Goal: Information Seeking & Learning: Learn about a topic

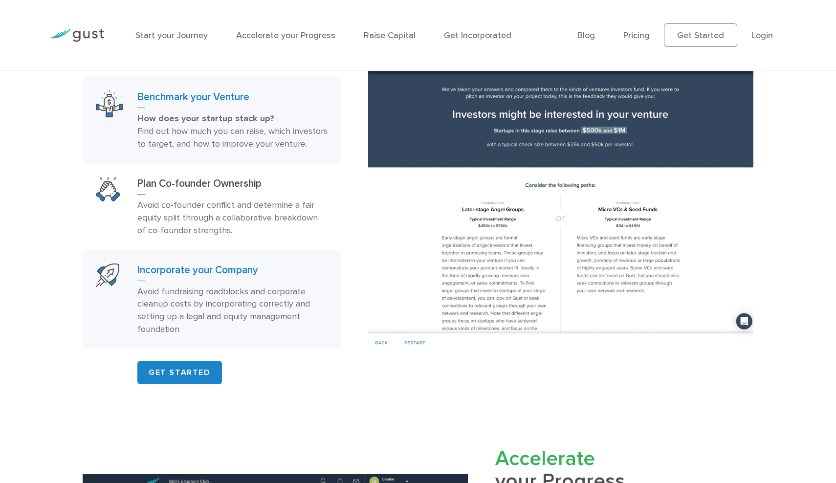
scroll to position [663, 0]
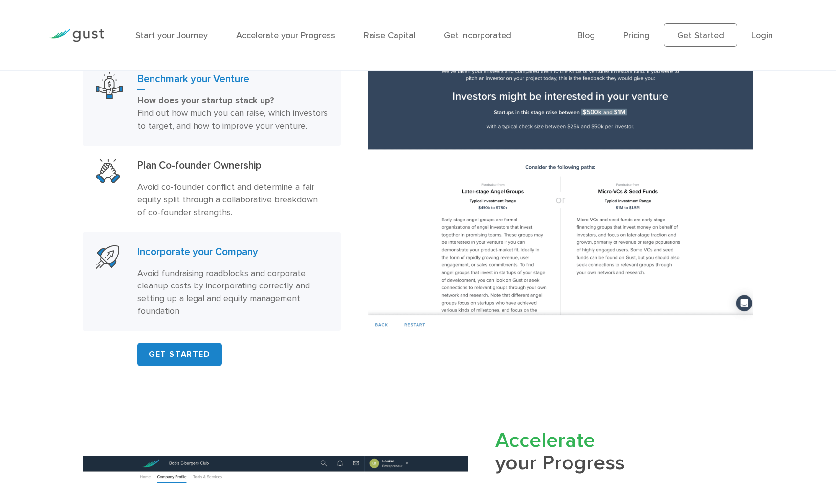
click at [198, 269] on div "Incorporate your Company Avoid fundraising roadblocks and corporate cleanup cos…" at bounding box center [232, 281] width 190 height 73
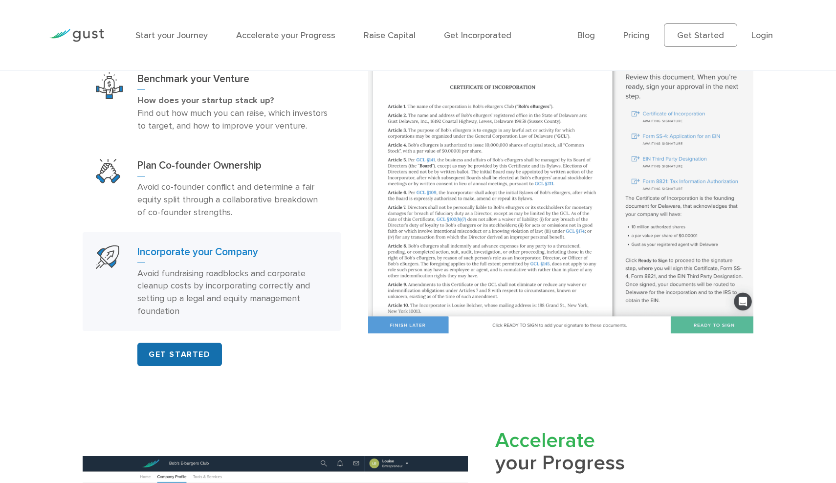
click at [198, 360] on link "GET STARTED" at bounding box center [179, 354] width 85 height 23
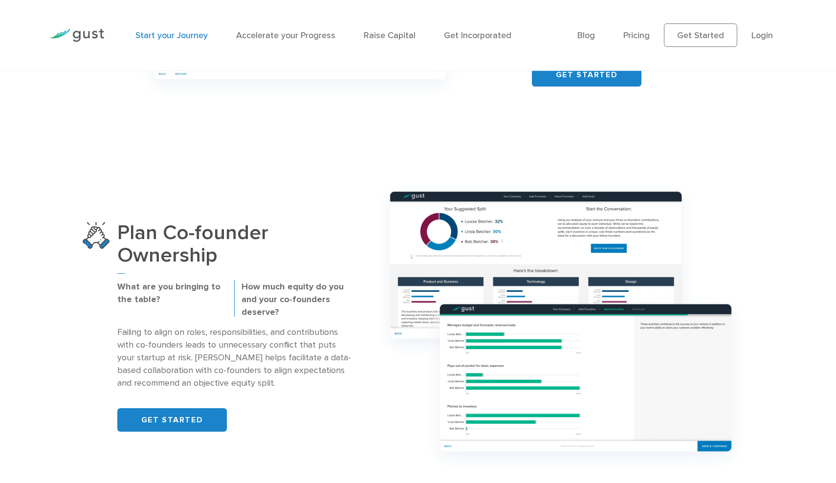
scroll to position [638, 0]
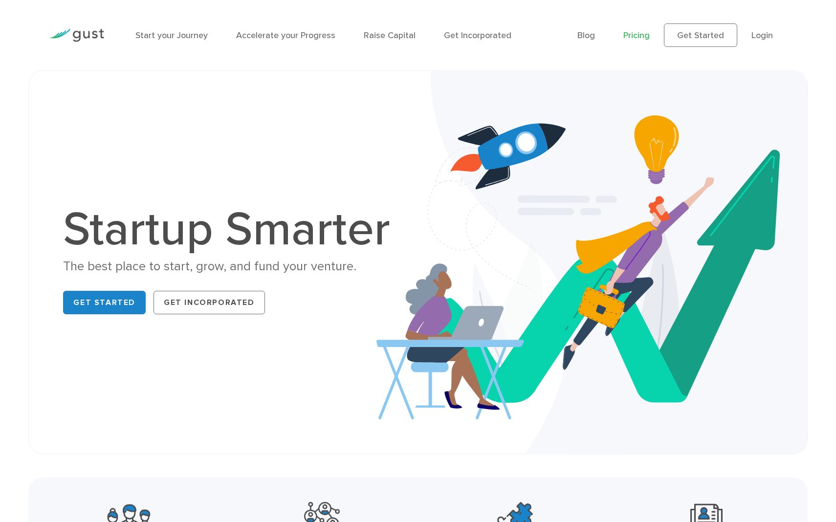
click at [634, 35] on link "Pricing" at bounding box center [636, 35] width 26 height 10
